Goal: Information Seeking & Learning: Find specific fact

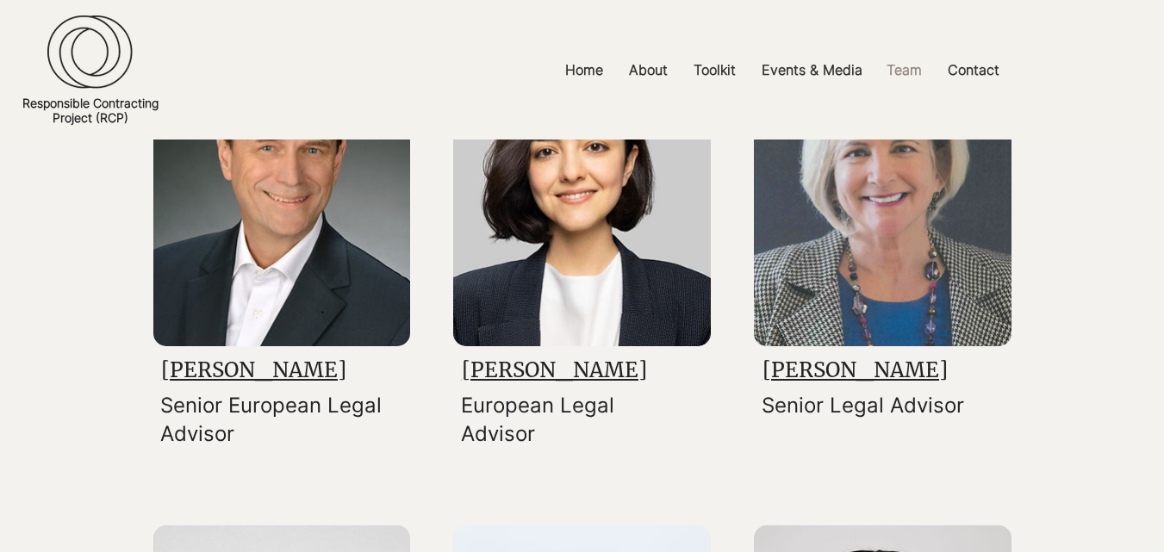
scroll to position [887, 0]
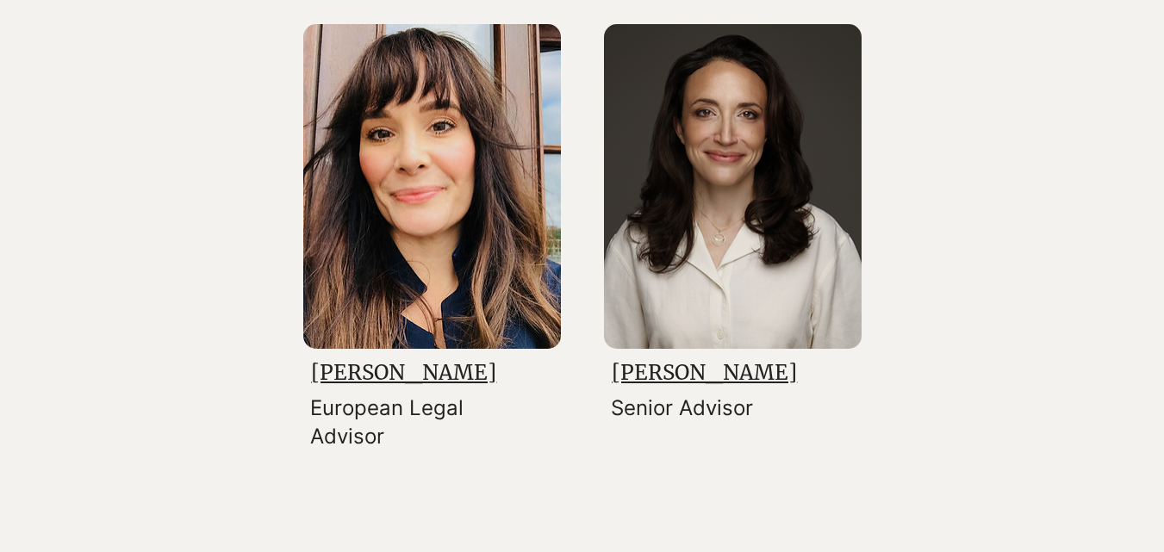
scroll to position [3039, 0]
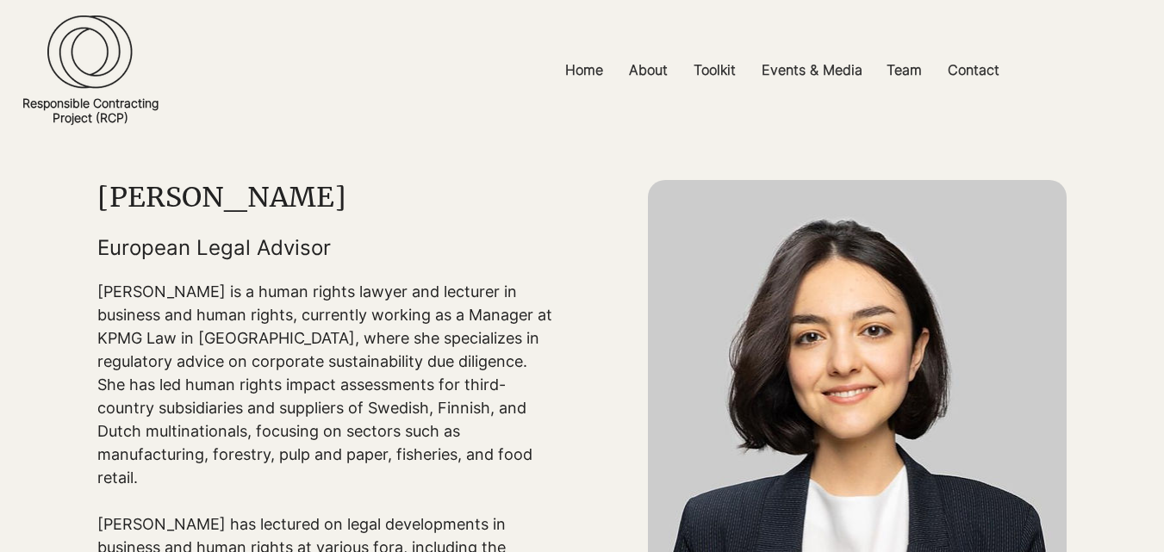
scroll to position [31, 0]
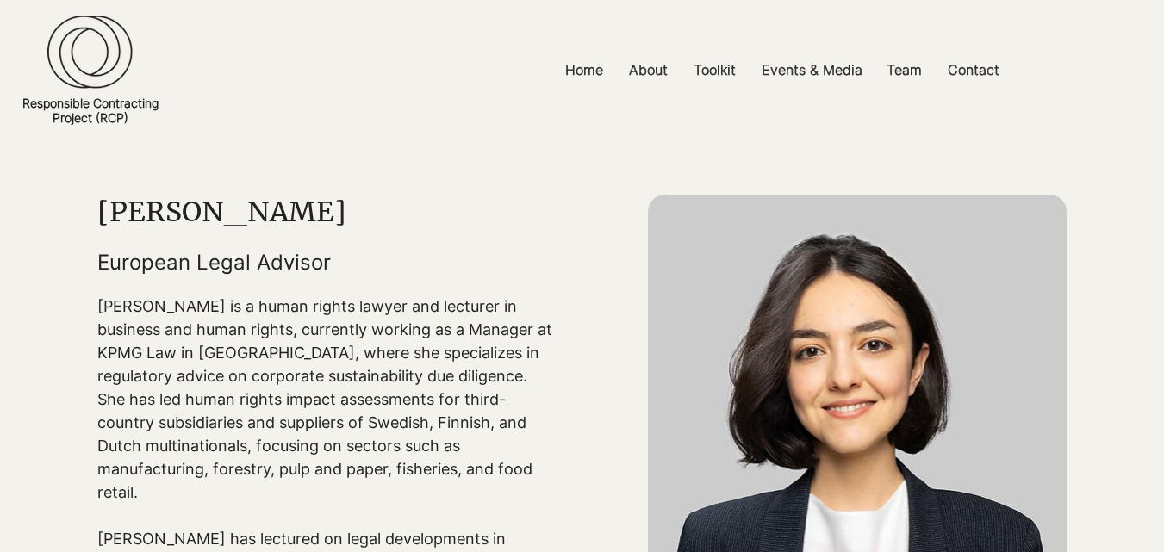
drag, startPoint x: 413, startPoint y: 222, endPoint x: 100, endPoint y: 221, distance: 313.6
click at [100, 221] on h1 "[PERSON_NAME]" at bounding box center [324, 212] width 455 height 34
copy h1 "[PERSON_NAME]"
